Goal: Find specific page/section: Find specific page/section

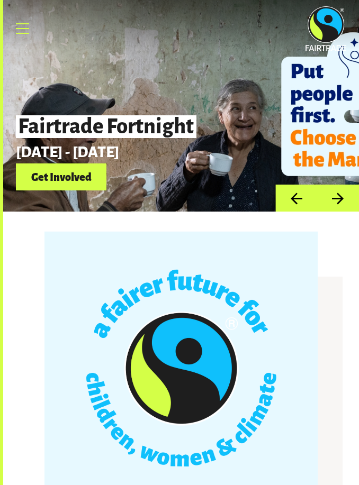
click at [25, 36] on link "Menu" at bounding box center [23, 28] width 26 height 26
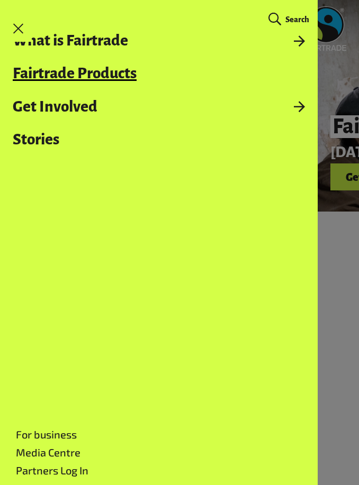
click at [53, 79] on link "Fairtrade Products" at bounding box center [158, 73] width 317 height 16
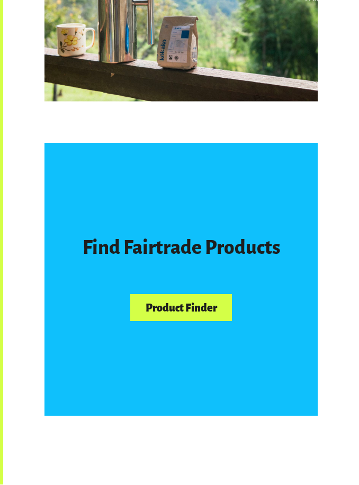
scroll to position [433, 0]
click at [198, 305] on link "Product Finder" at bounding box center [181, 307] width 102 height 27
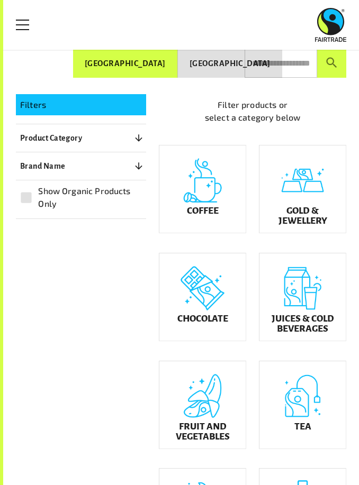
scroll to position [113, 0]
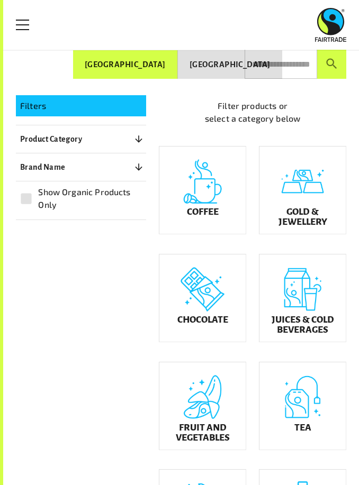
click at [204, 216] on div "Coffee" at bounding box center [202, 189] width 86 height 87
